Goal: Register for event/course

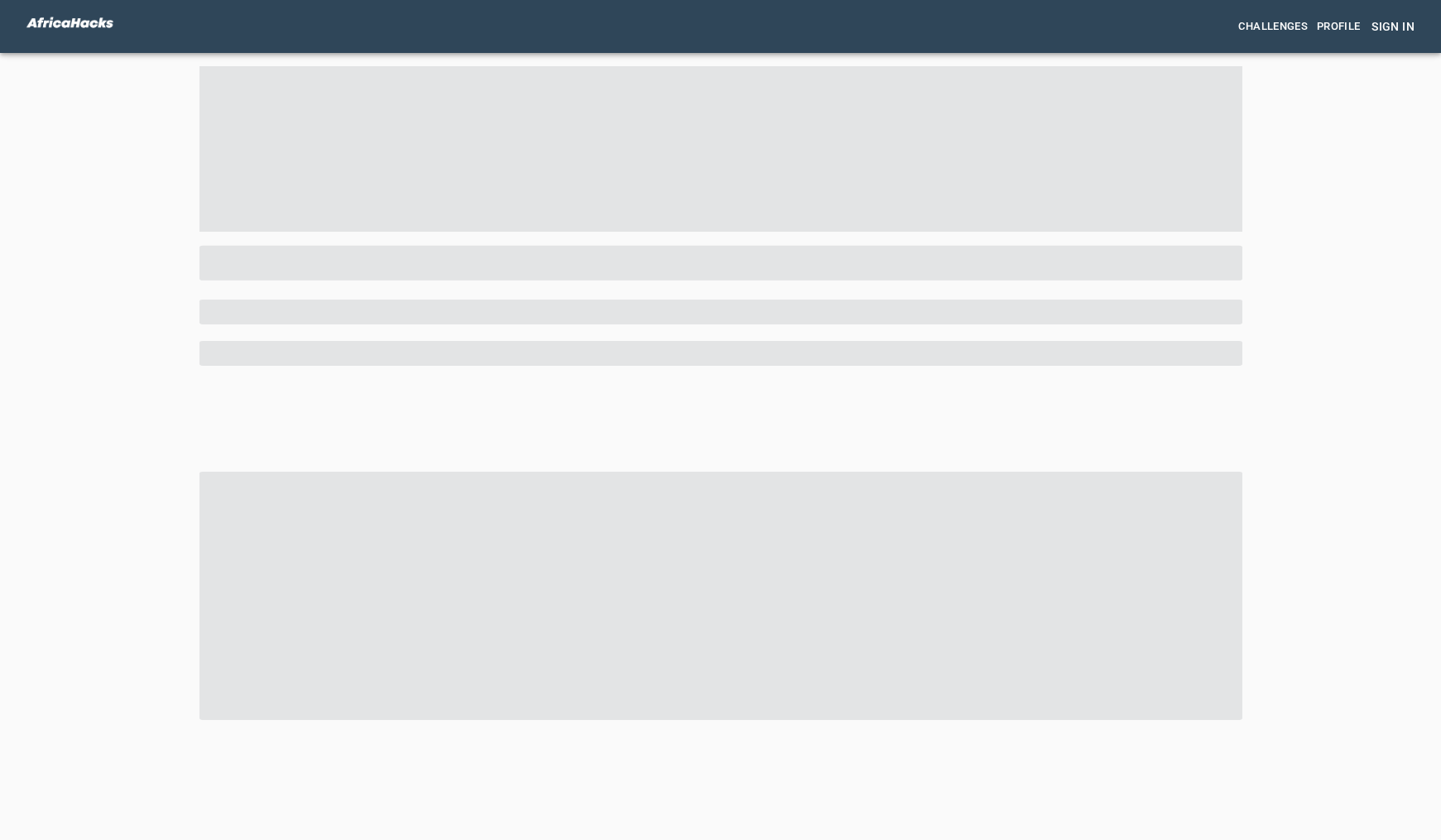
drag, startPoint x: 1244, startPoint y: 1, endPoint x: 554, endPoint y: 233, distance: 728.0
click at [554, 233] on div at bounding box center [721, 509] width 1043 height 555
